Goal: Task Accomplishment & Management: Use online tool/utility

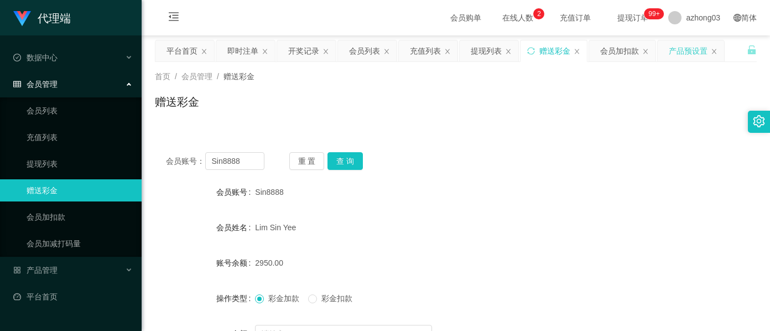
click at [676, 53] on div "产品预设置" at bounding box center [687, 50] width 39 height 21
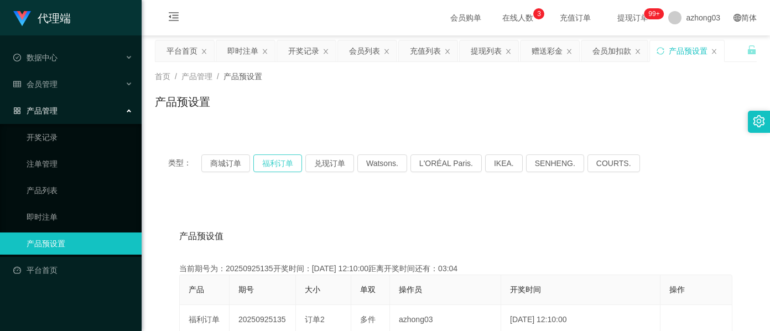
click at [282, 166] on button "福利订单" at bounding box center [277, 163] width 49 height 18
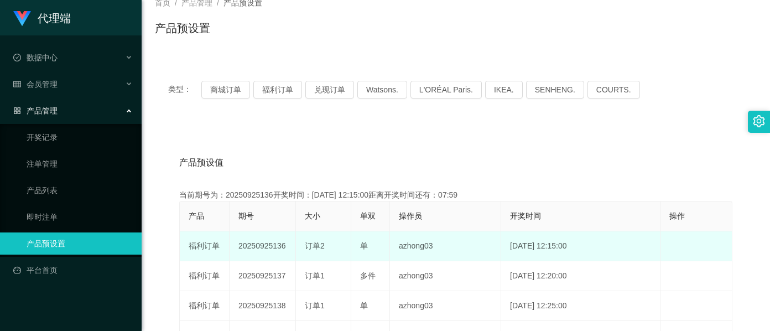
click at [264, 248] on td "20250925136" at bounding box center [262, 246] width 66 height 30
copy td "20250925136"
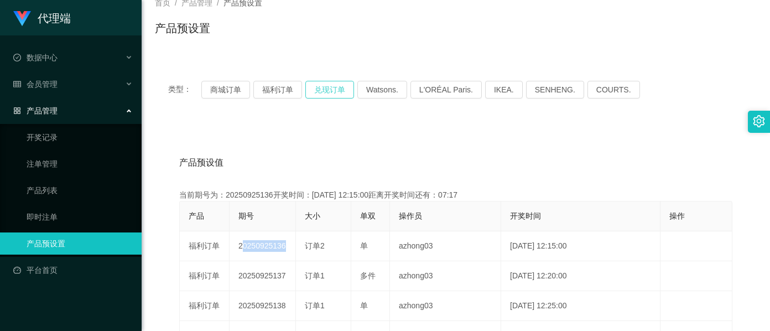
click at [334, 93] on button "兑现订单" at bounding box center [329, 90] width 49 height 18
click at [333, 92] on button "兑现订单" at bounding box center [329, 90] width 49 height 18
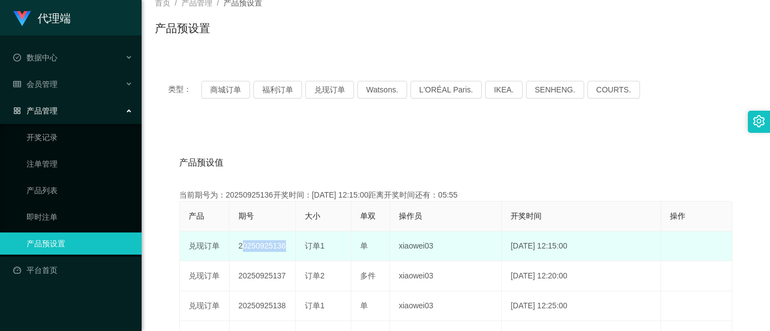
drag, startPoint x: 265, startPoint y: 244, endPoint x: 261, endPoint y: 248, distance: 5.9
click at [264, 244] on td "20250925136" at bounding box center [262, 246] width 66 height 30
click at [257, 250] on td "20250925136" at bounding box center [262, 246] width 66 height 30
